Goal: Book appointment/travel/reservation

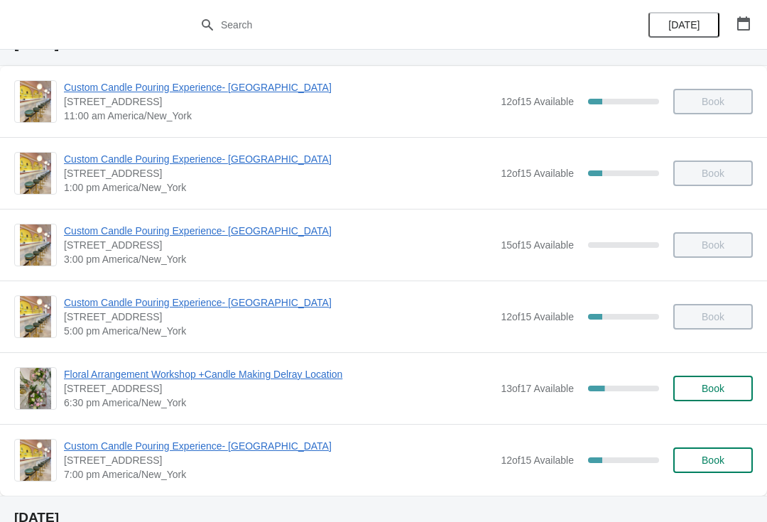
scroll to position [66, 0]
click at [320, 372] on span "Floral Arrangement Workshop +Candle Making Delray Location" at bounding box center [279, 373] width 430 height 14
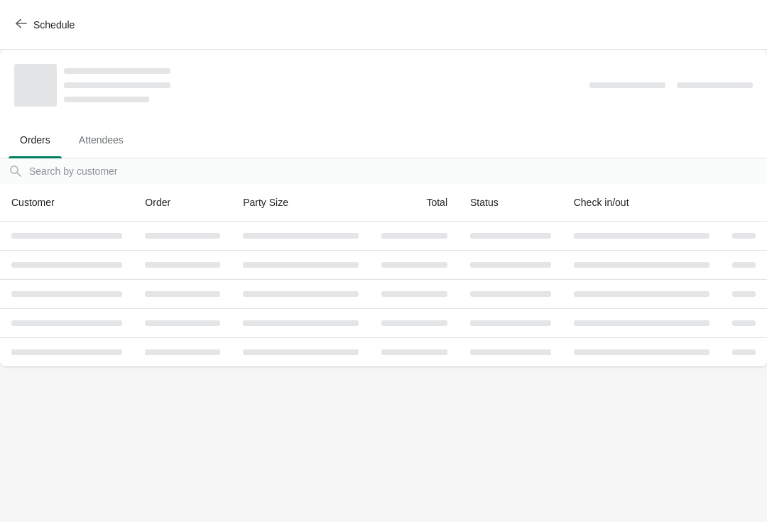
scroll to position [0, 0]
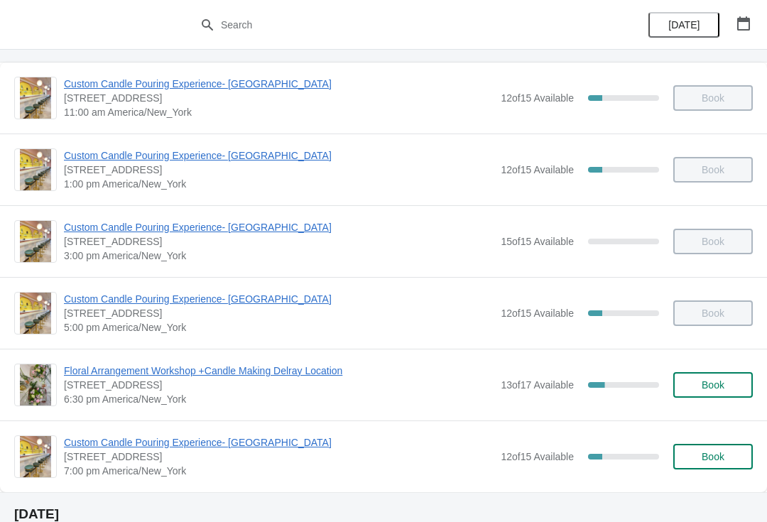
scroll to position [90, 0]
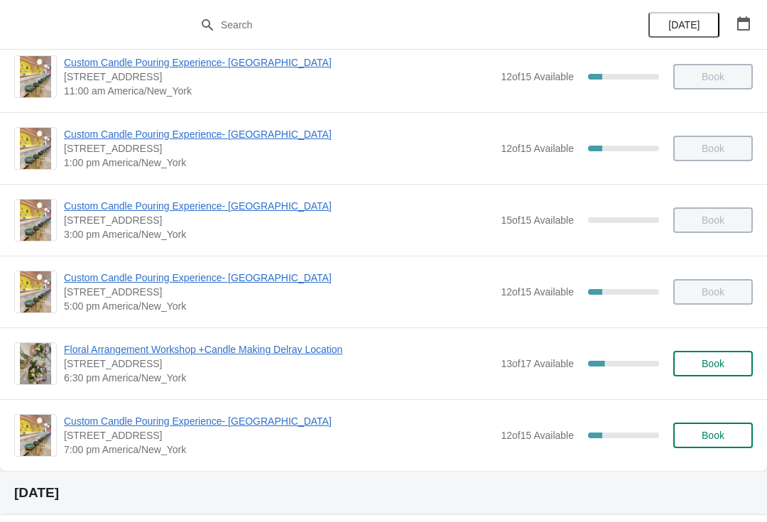
click at [279, 338] on div "Floral Arrangement Workshop +Candle Making Delray Location [STREET_ADDRESS] 6:3…" at bounding box center [383, 363] width 767 height 72
click at [325, 345] on span "Floral Arrangement Workshop +Candle Making Delray Location" at bounding box center [279, 349] width 430 height 14
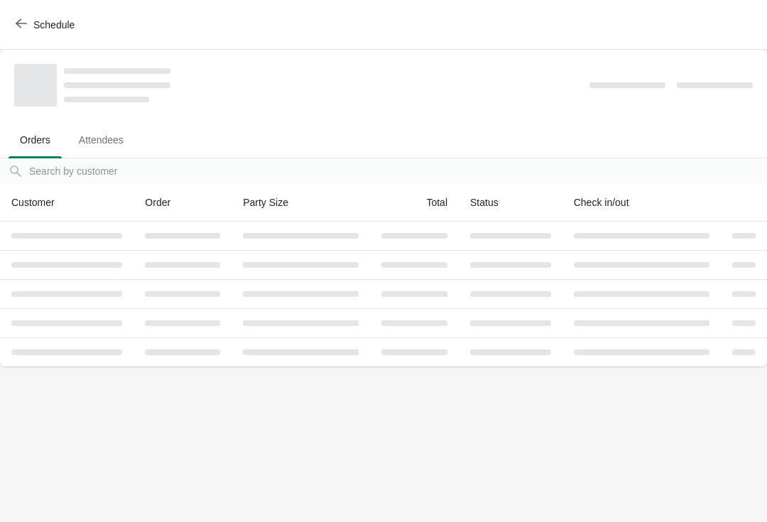
scroll to position [0, 0]
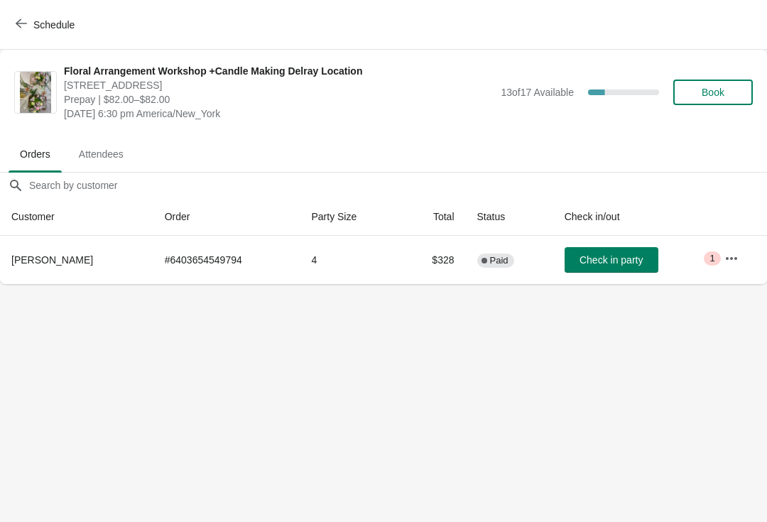
click at [621, 268] on button "Check in party" at bounding box center [612, 260] width 94 height 26
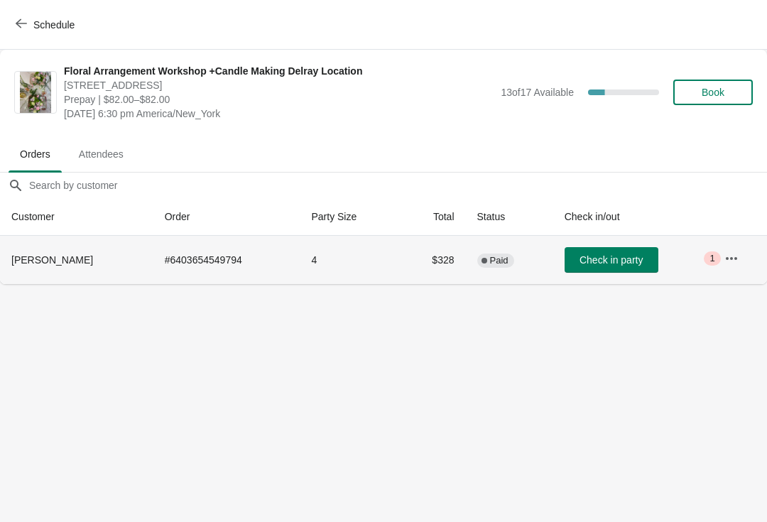
click at [629, 266] on button "Check in party" at bounding box center [612, 260] width 94 height 26
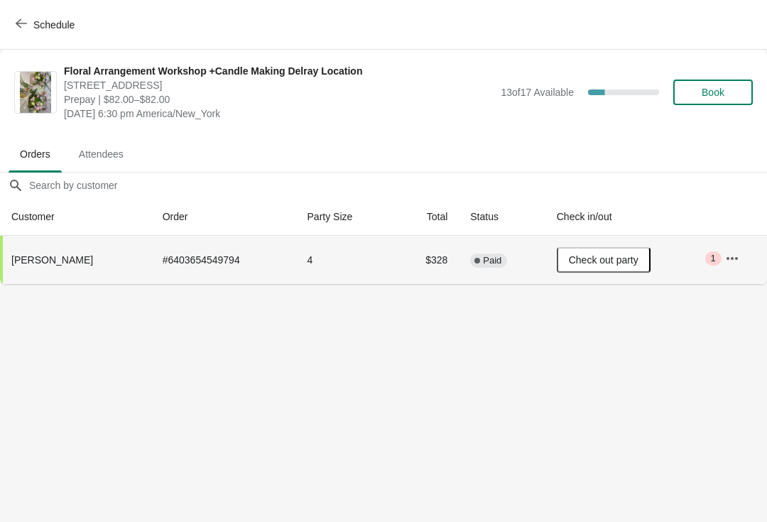
click at [25, 26] on icon "button" at bounding box center [21, 23] width 11 height 11
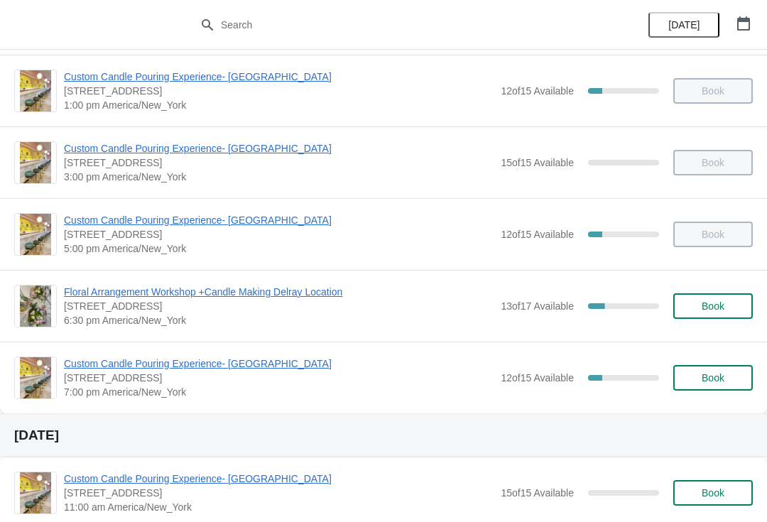
scroll to position [143, 0]
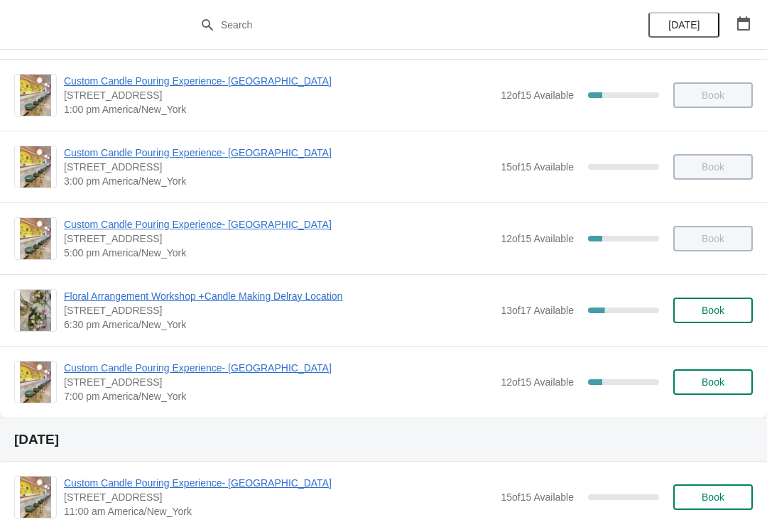
click at [221, 374] on span "Custom Candle Pouring Experience- [GEOGRAPHIC_DATA]" at bounding box center [279, 368] width 430 height 14
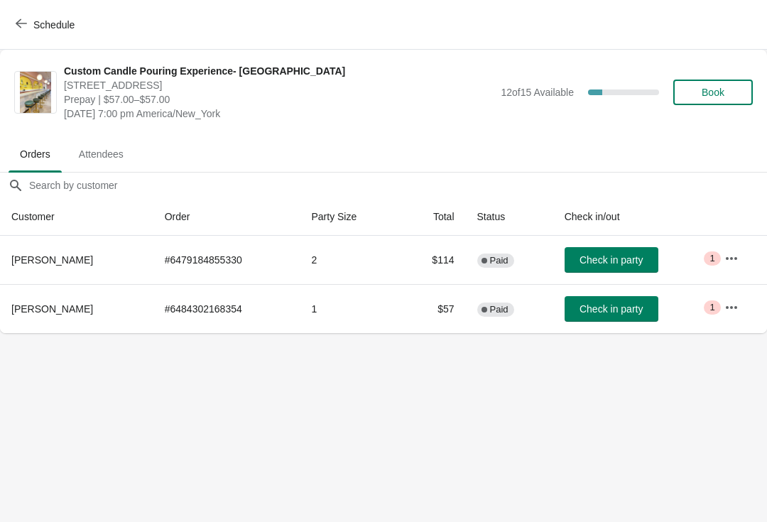
scroll to position [0, 0]
click at [5, 364] on body "Schedule Custom Candle Pouring Experience- [GEOGRAPHIC_DATA] [STREET_ADDRESS] P…" at bounding box center [383, 261] width 767 height 522
click at [626, 317] on button "Check in party" at bounding box center [612, 309] width 94 height 26
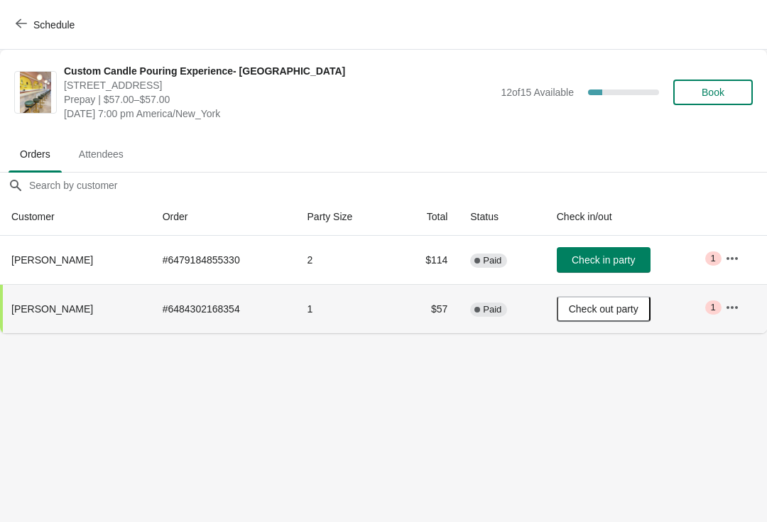
click at [723, 85] on button "Book" at bounding box center [713, 93] width 80 height 26
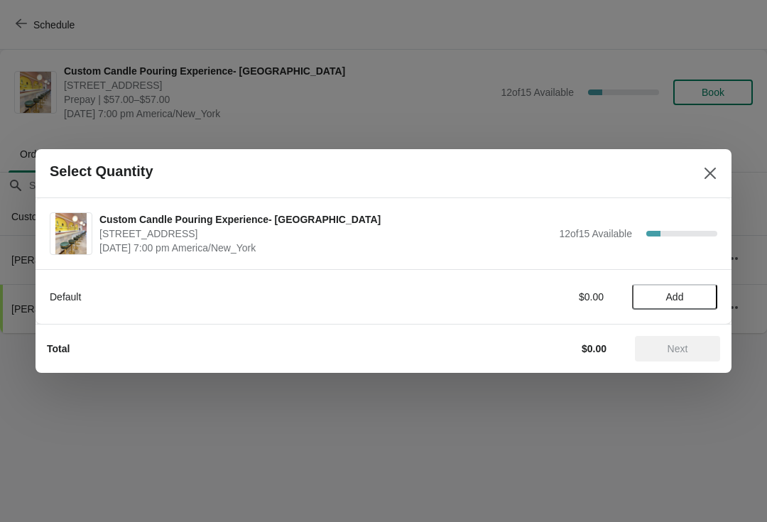
click at [675, 293] on span "Add" at bounding box center [675, 296] width 18 height 11
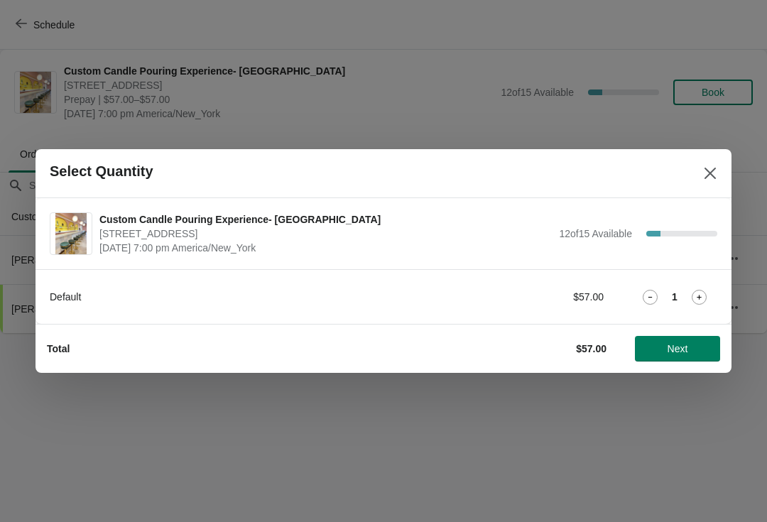
click at [711, 360] on button "Next" at bounding box center [677, 349] width 85 height 26
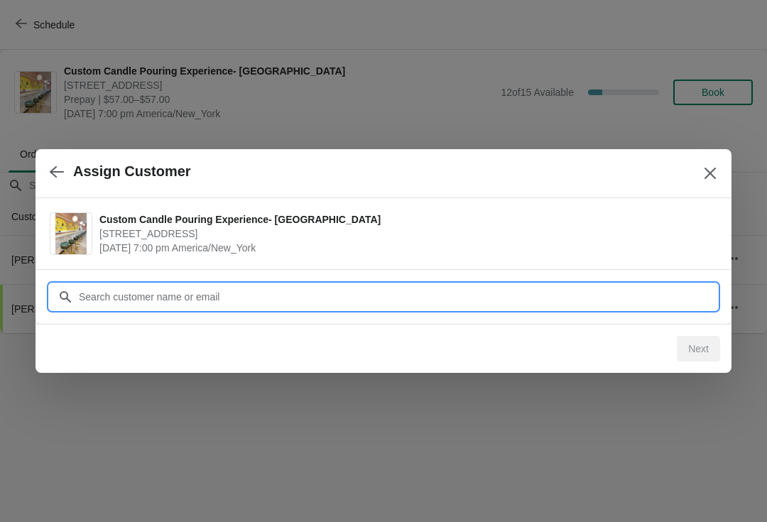
click at [379, 292] on input "Customer" at bounding box center [397, 297] width 639 height 26
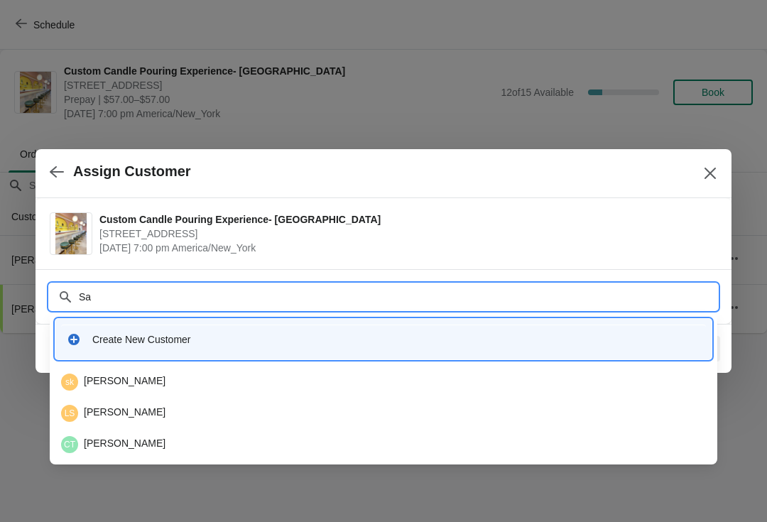
type input "Sap"
click at [107, 447] on div "SK [PERSON_NAME]" at bounding box center [383, 444] width 645 height 17
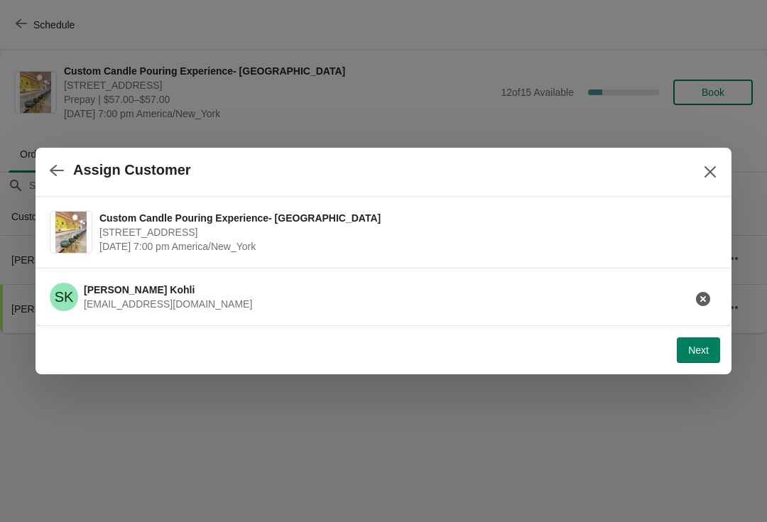
click at [702, 359] on button "Next" at bounding box center [698, 350] width 43 height 26
select select "Friend"
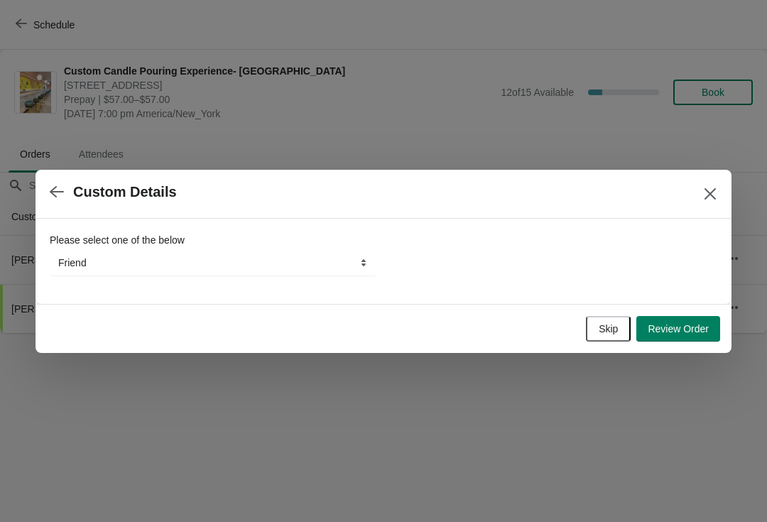
click at [719, 332] on button "Review Order" at bounding box center [678, 329] width 84 height 26
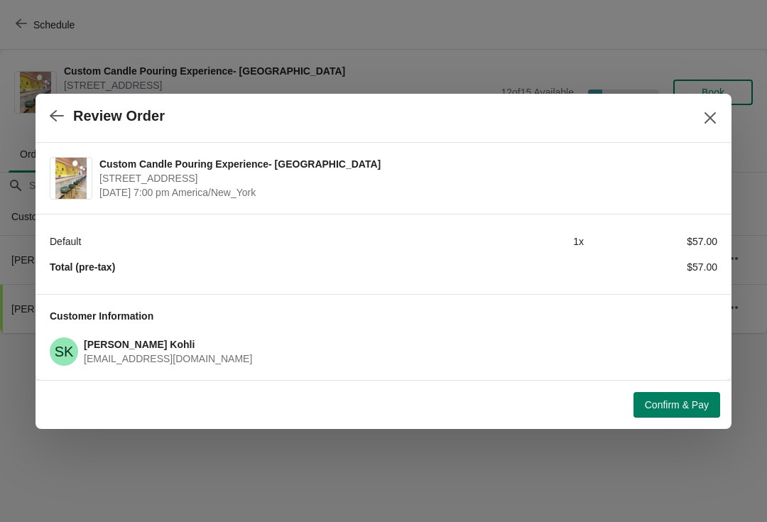
click at [687, 417] on button "Confirm & Pay" at bounding box center [676, 405] width 87 height 26
